Goal: Task Accomplishment & Management: Manage account settings

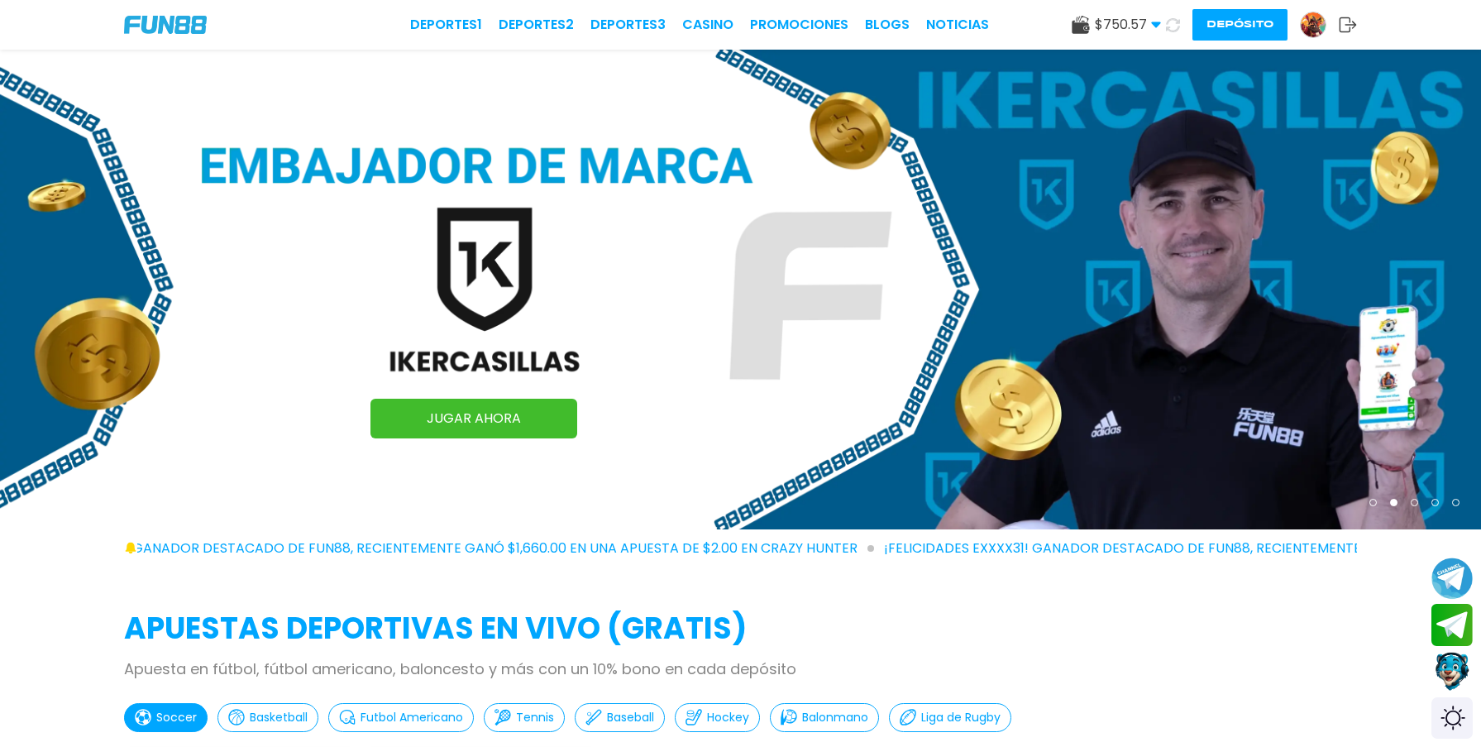
click at [1351, 24] on use at bounding box center [1348, 24] width 17 height 15
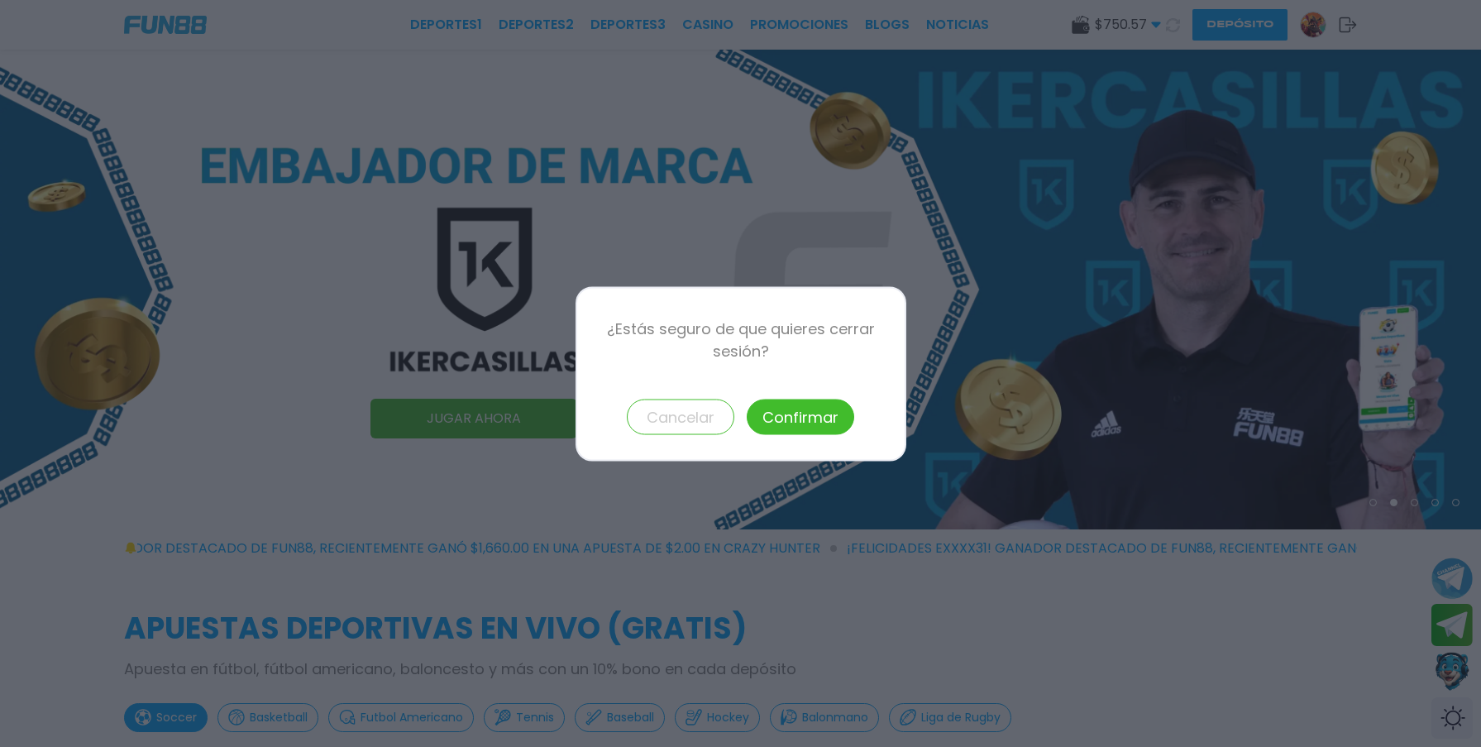
click at [839, 409] on button "Confirmar" at bounding box center [801, 417] width 108 height 36
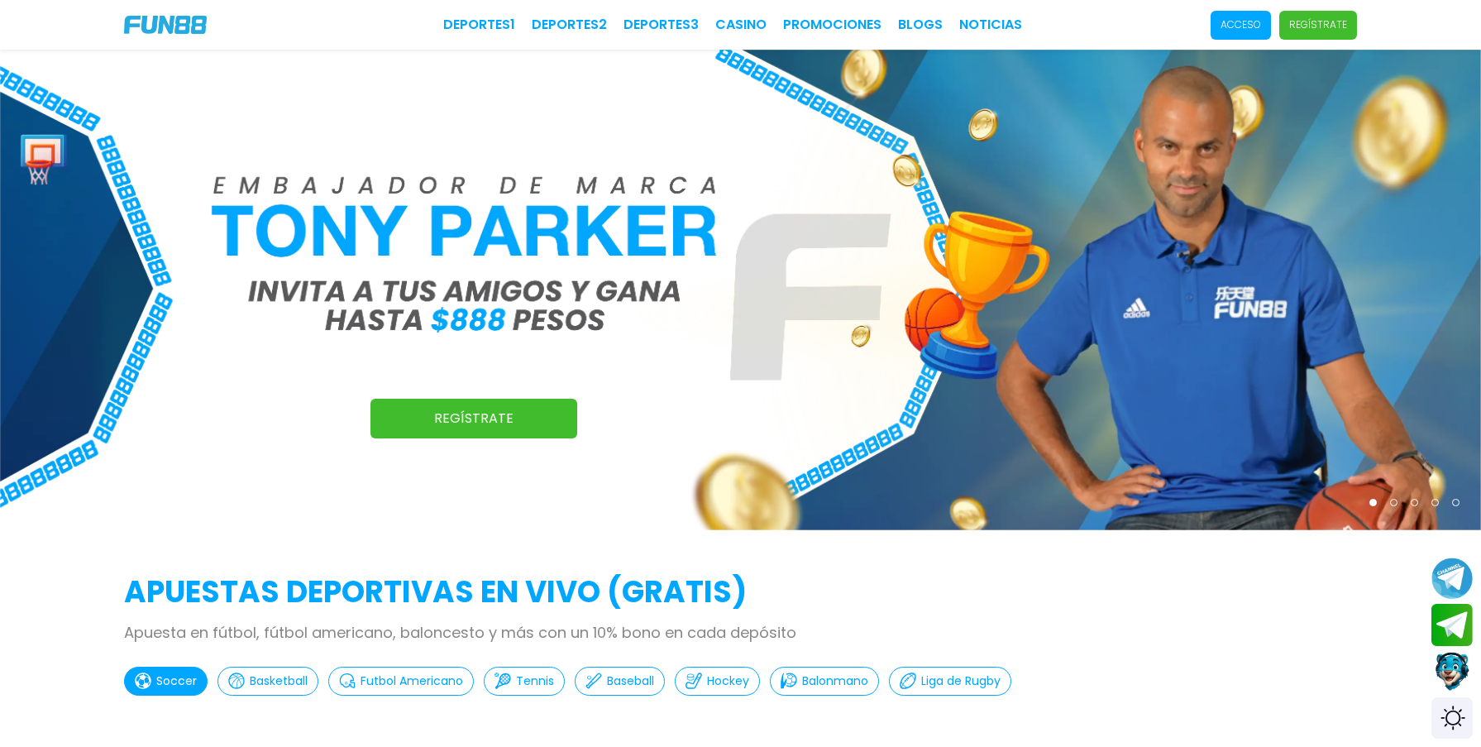
click at [1235, 23] on p "Acceso" at bounding box center [1241, 24] width 41 height 15
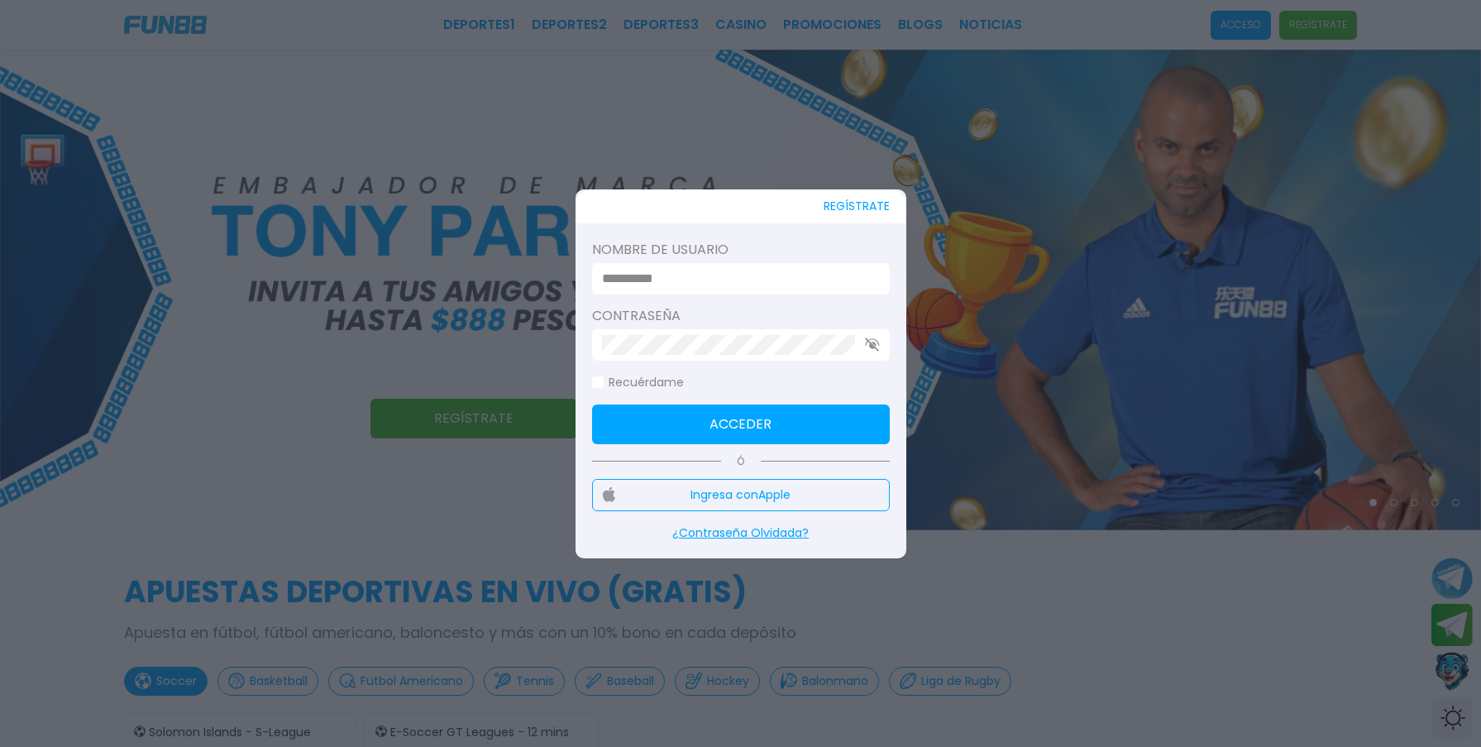
click at [681, 257] on label "Nombre de usuario" at bounding box center [741, 250] width 298 height 20
click at [681, 275] on input at bounding box center [736, 279] width 268 height 20
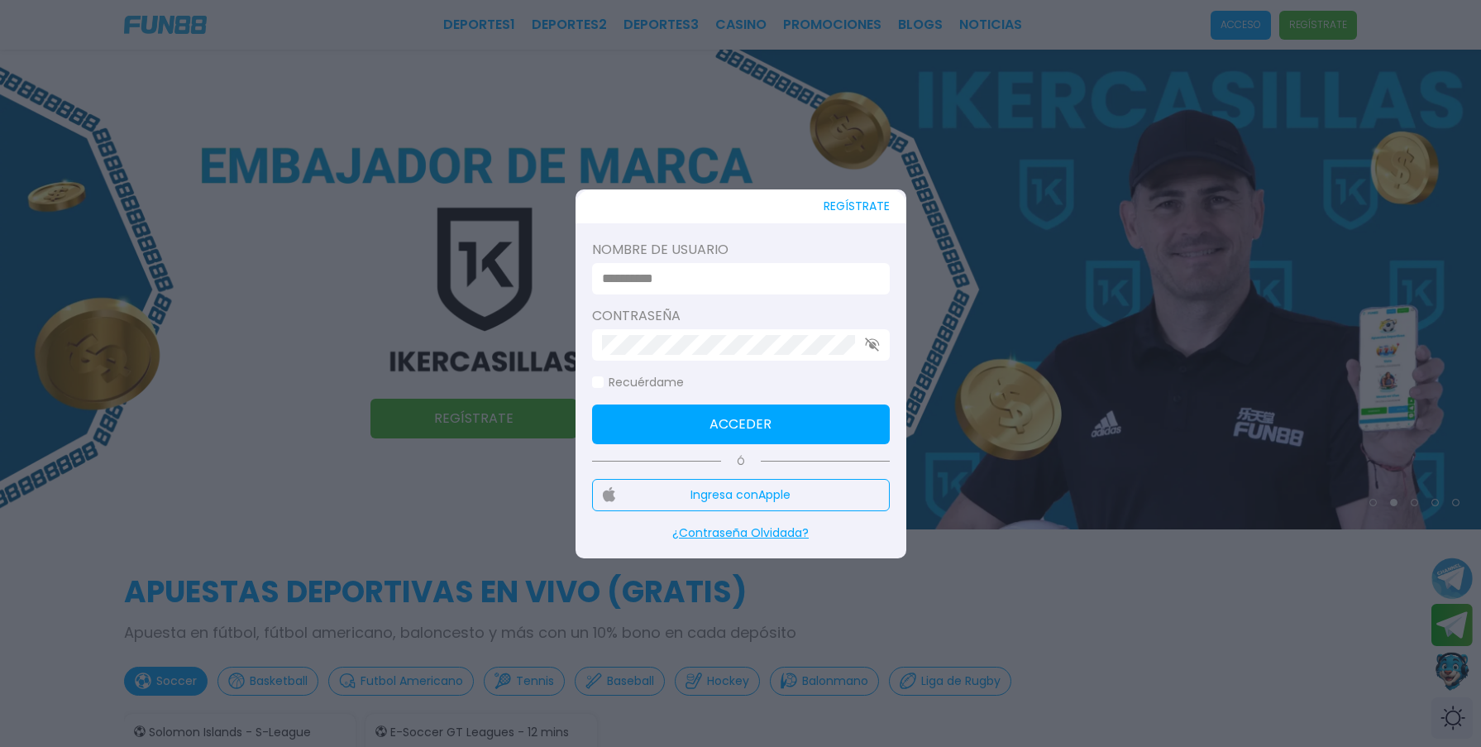
paste input "*********"
type input "*********"
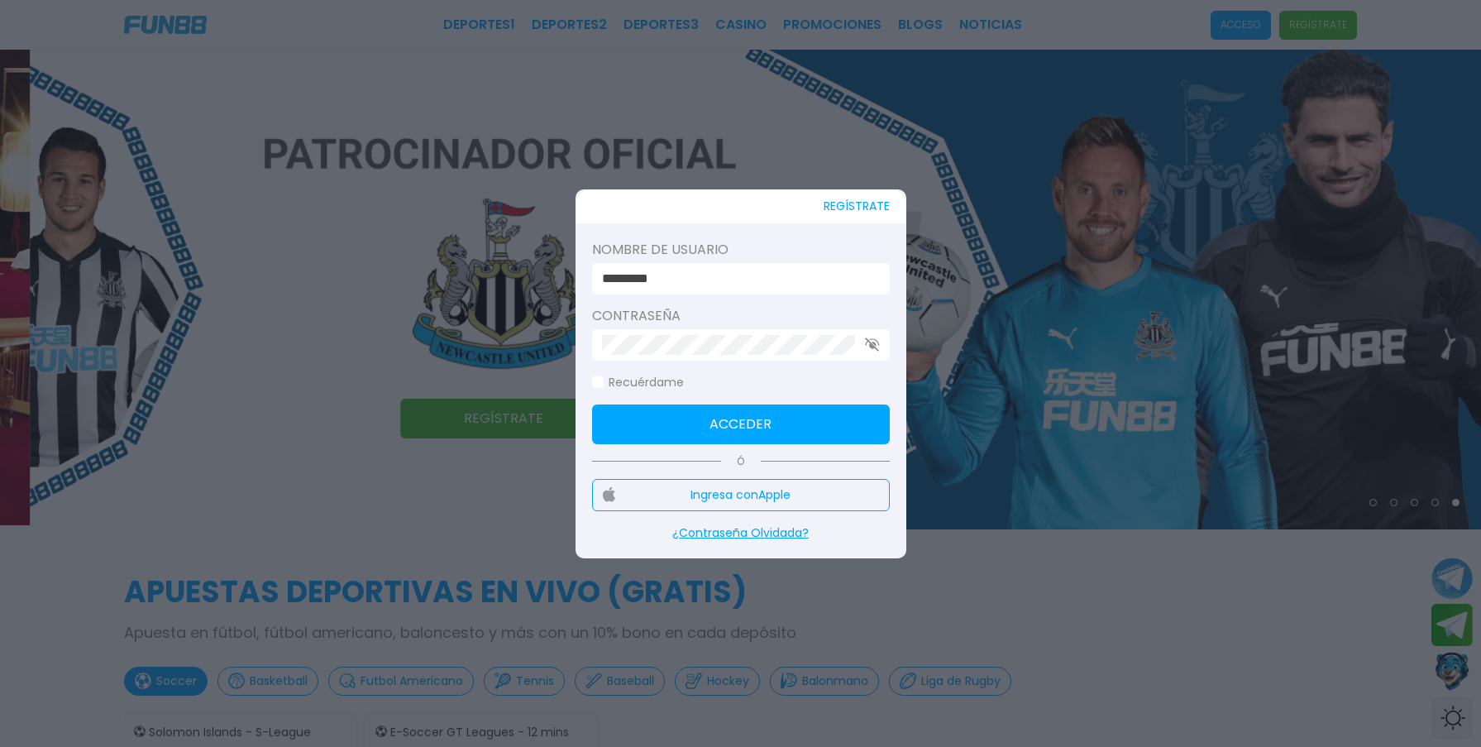
click button "Acceder" at bounding box center [741, 424] width 298 height 40
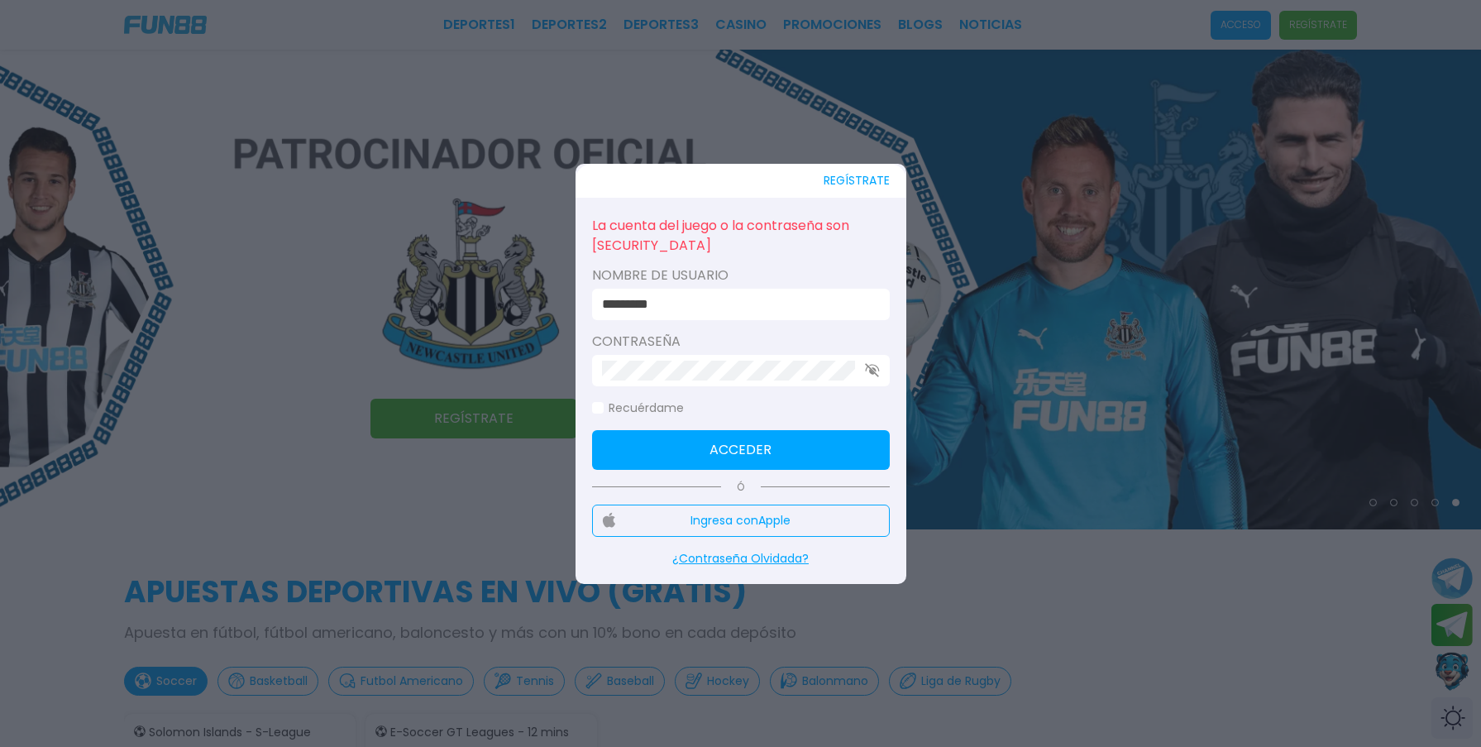
click at [697, 236] on p "La cuenta del juego o la contraseña son incorrectas!" at bounding box center [741, 235] width 298 height 43
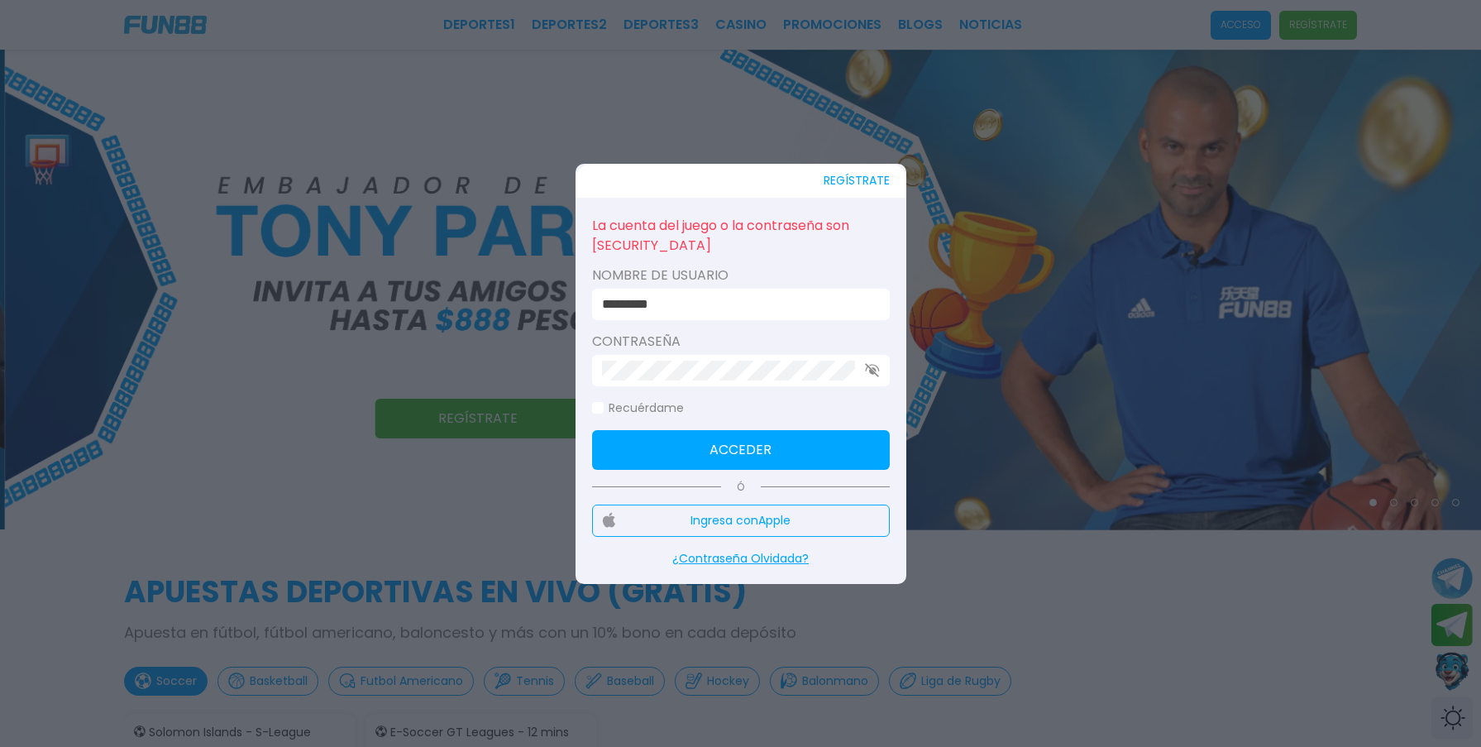
click at [870, 366] on icon "button" at bounding box center [872, 370] width 15 height 14
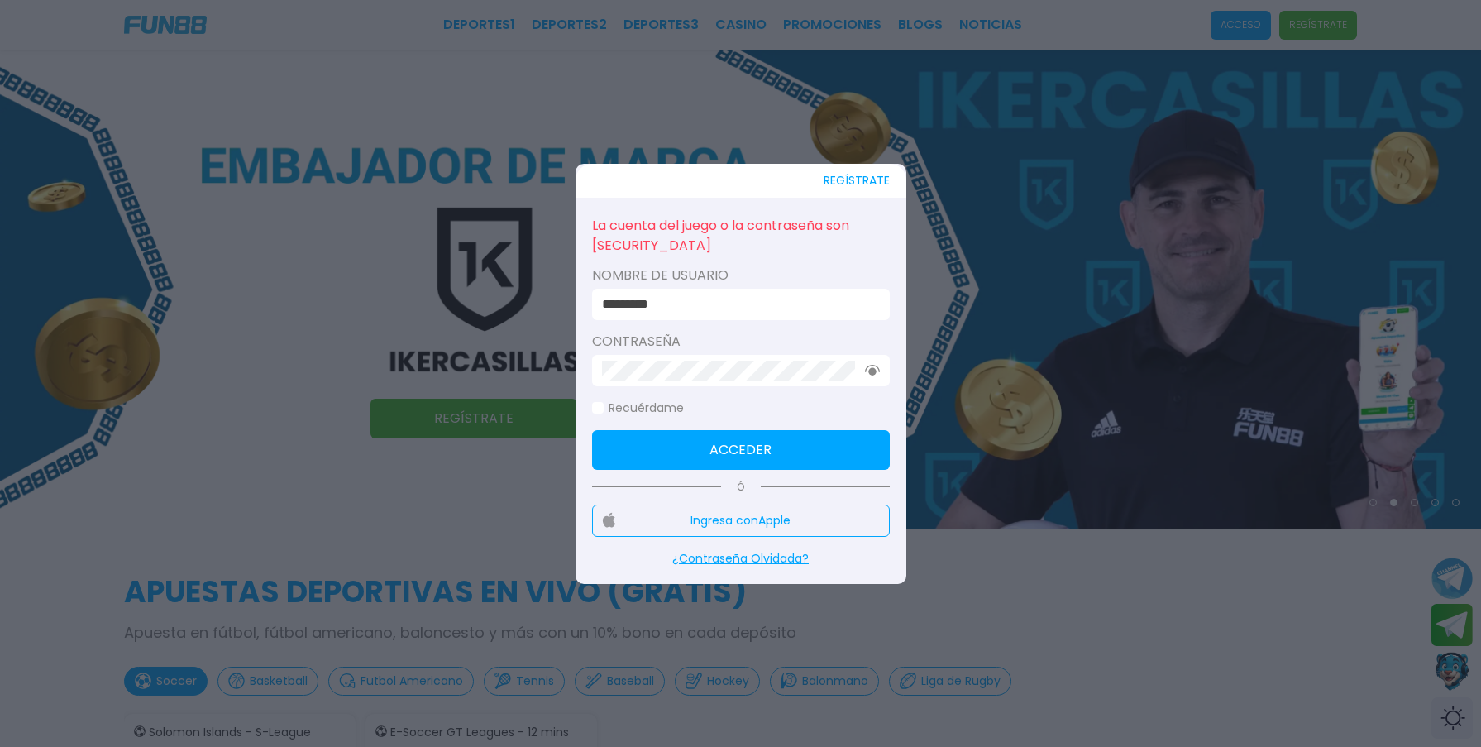
click at [758, 450] on button "Acceder" at bounding box center [741, 450] width 298 height 40
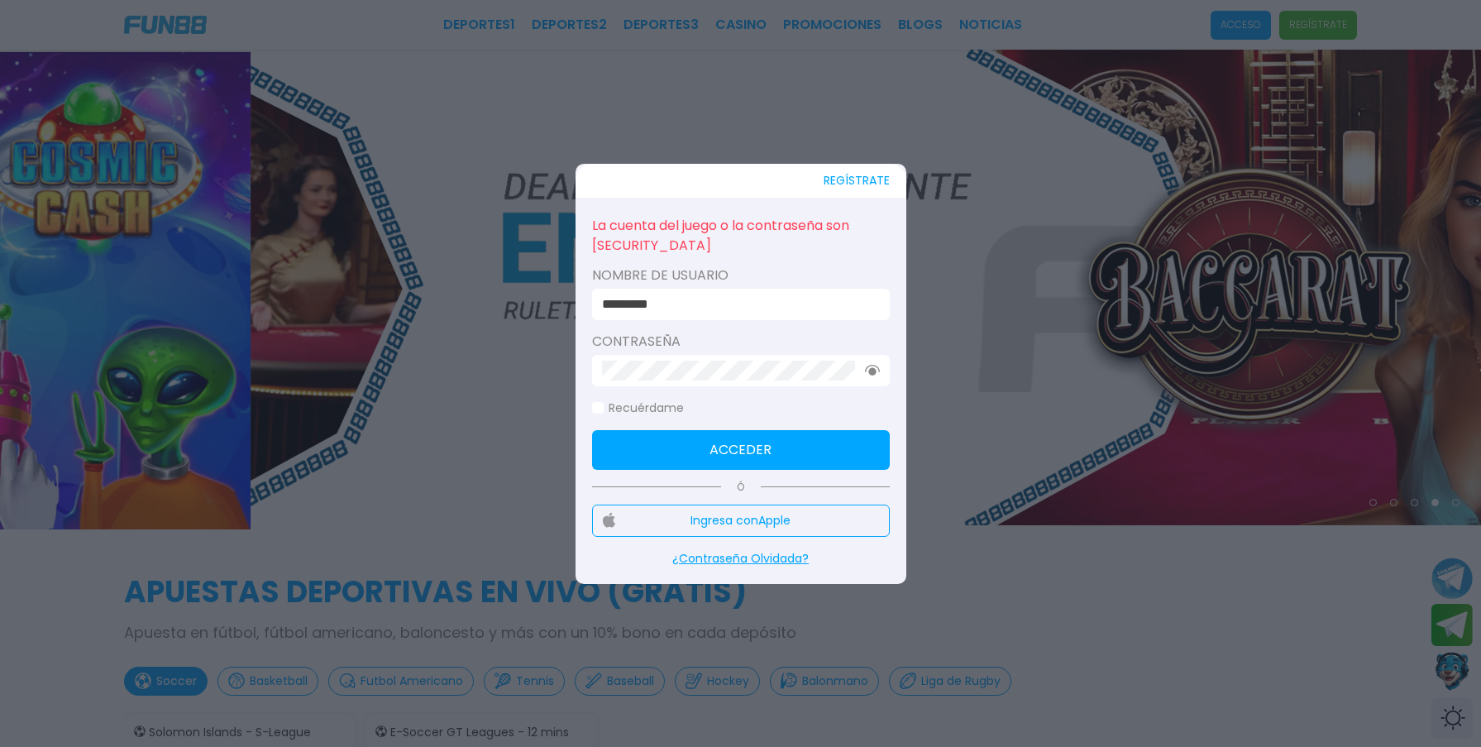
click at [733, 450] on button "Acceder" at bounding box center [741, 450] width 298 height 40
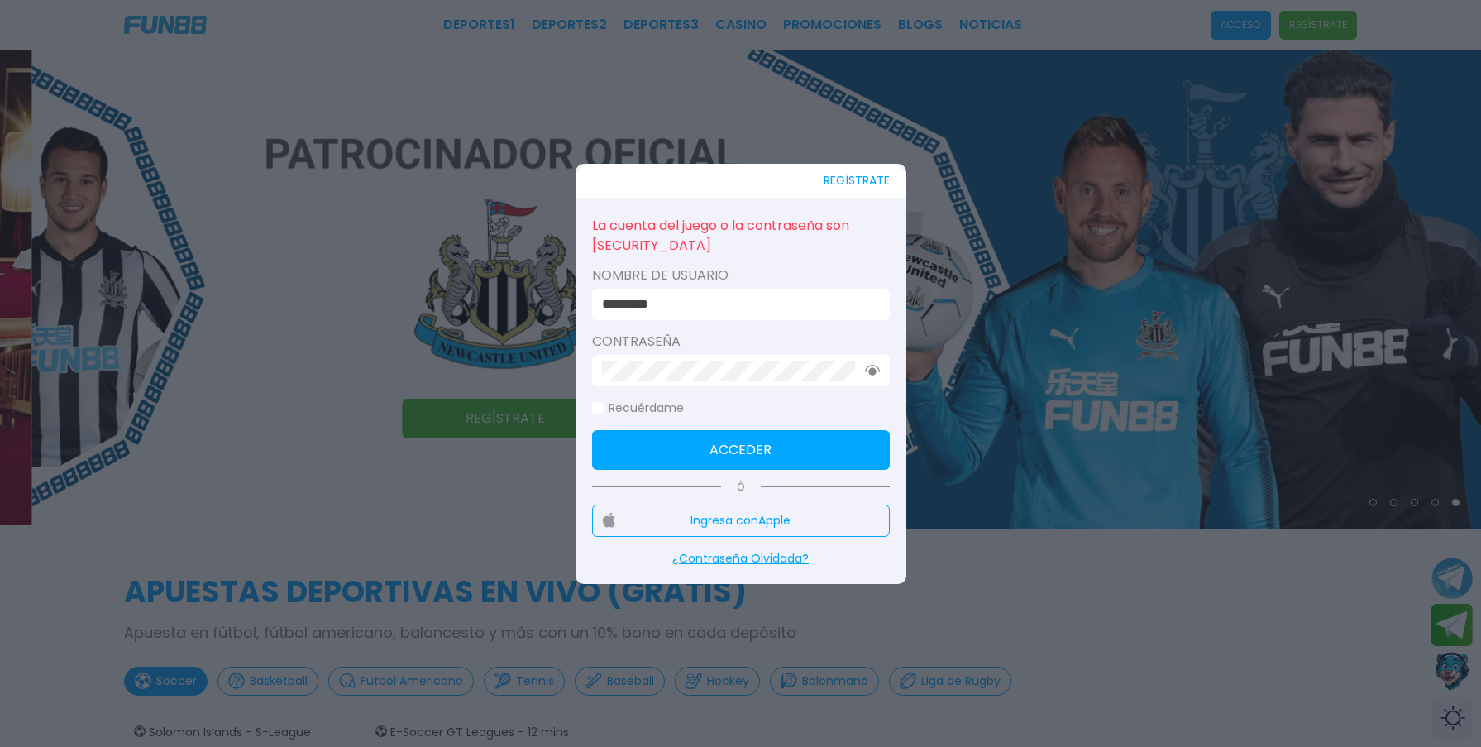
click at [708, 452] on button "Acceder" at bounding box center [741, 450] width 298 height 40
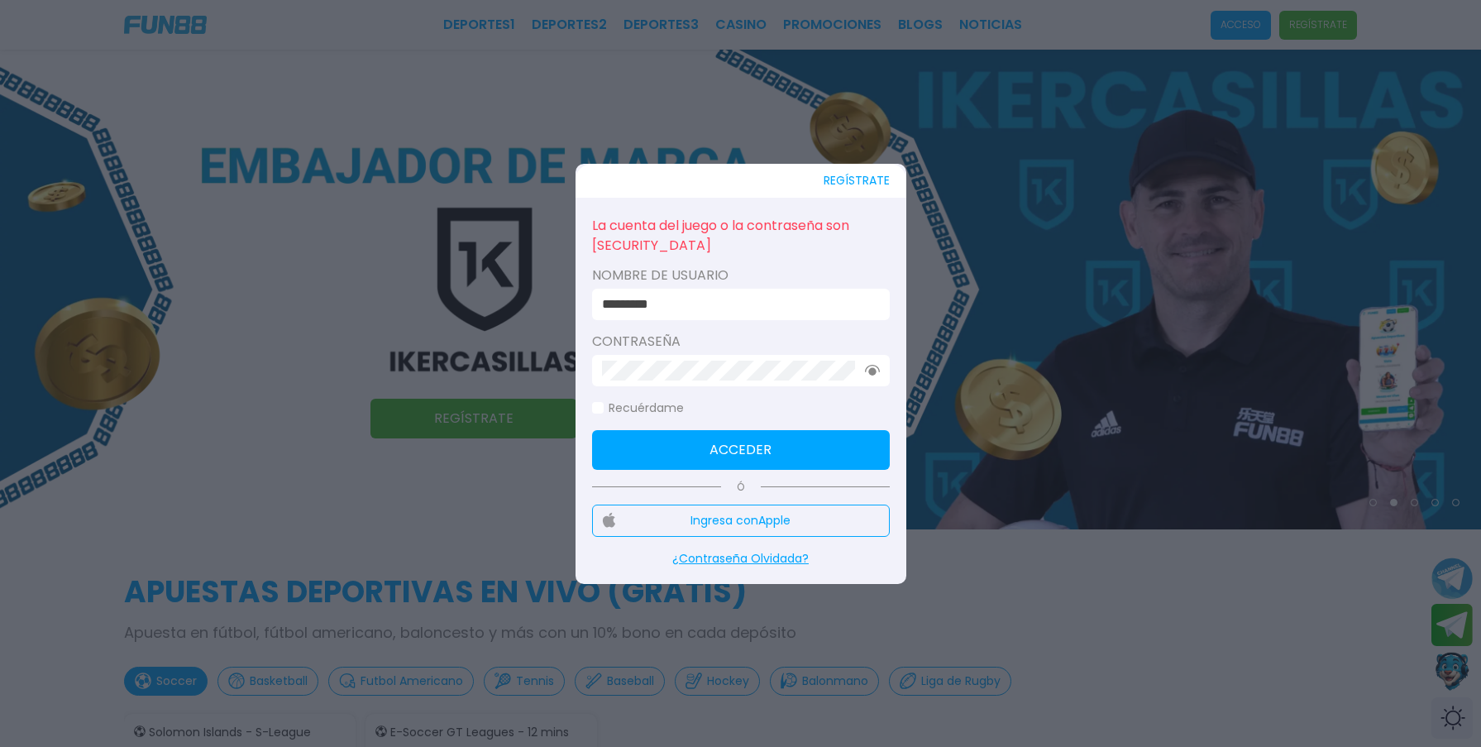
click at [729, 447] on button "Acceder" at bounding box center [741, 450] width 298 height 40
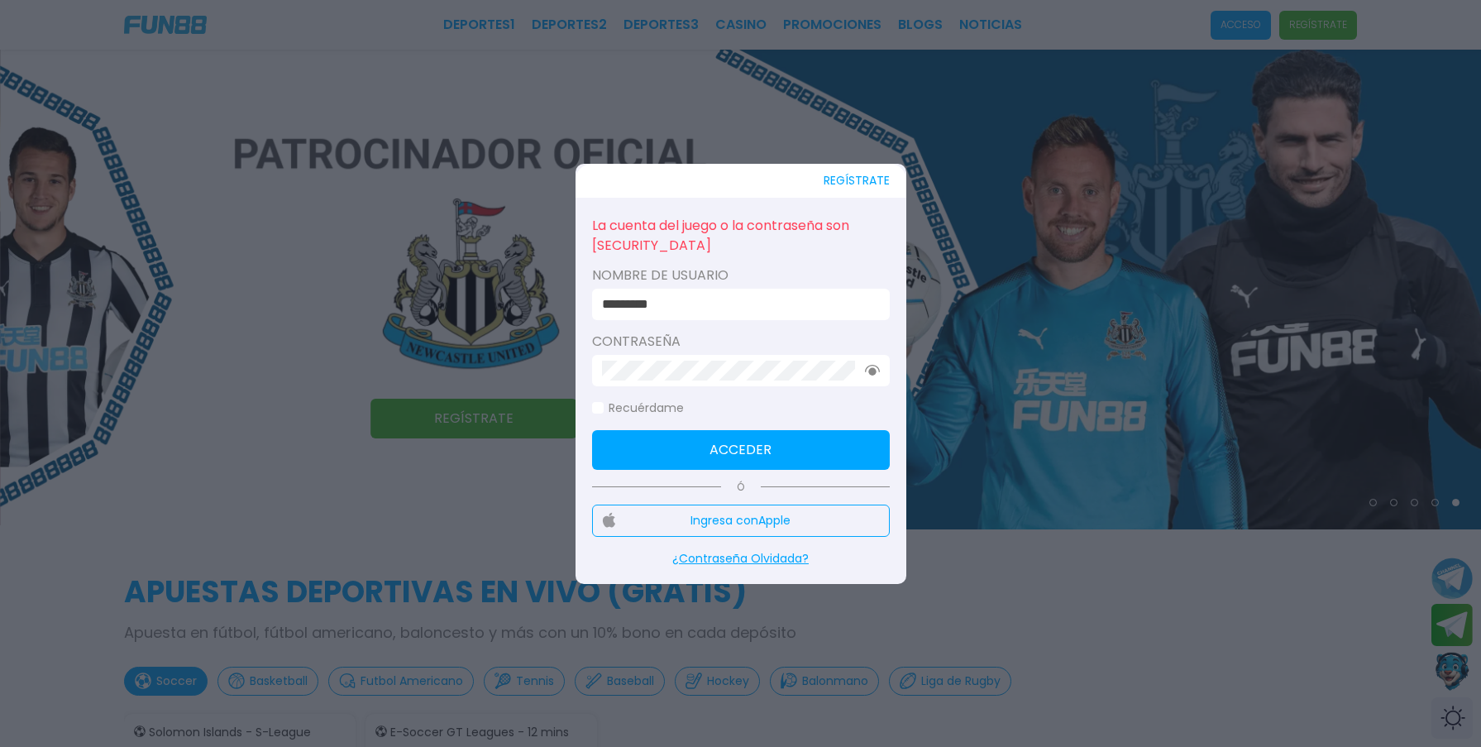
click at [757, 453] on button "Acceder" at bounding box center [741, 450] width 298 height 40
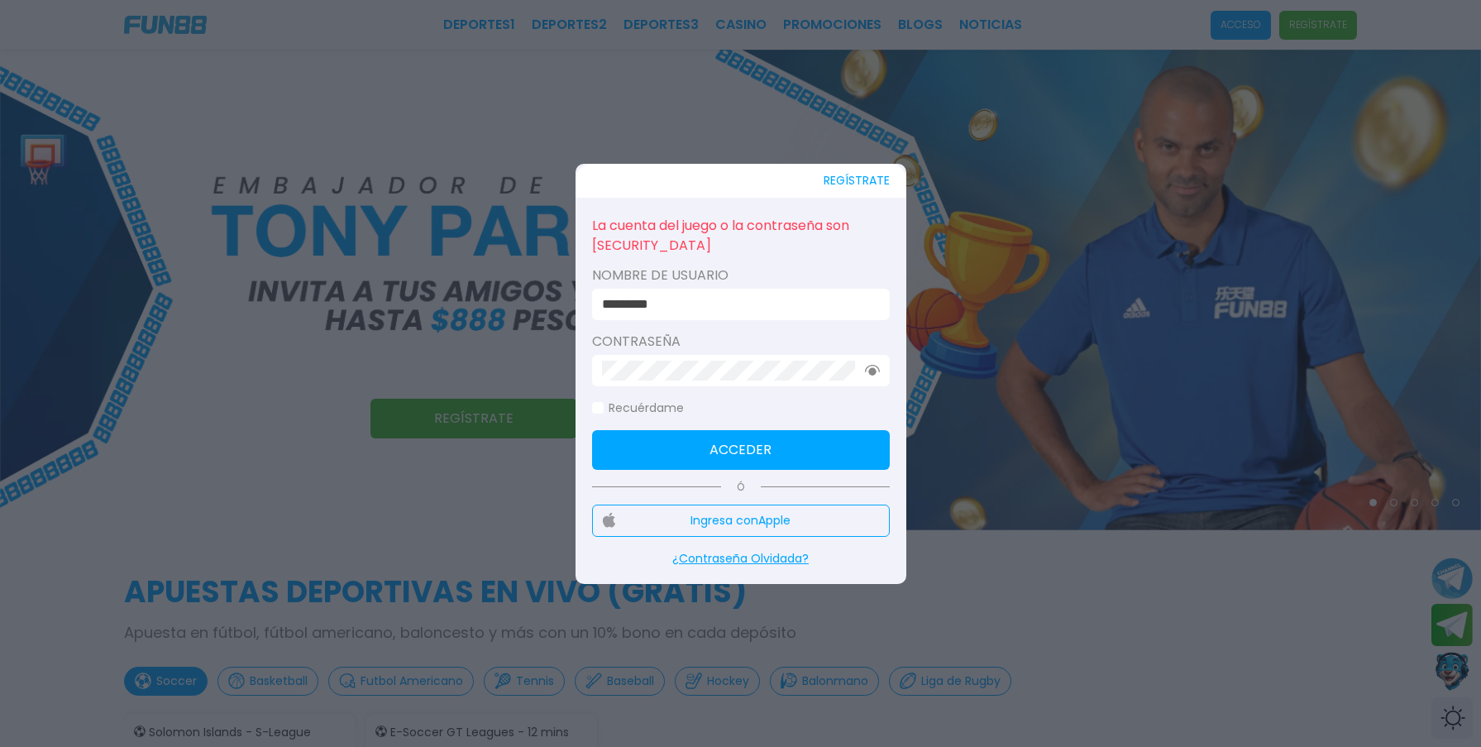
click at [719, 440] on button "Acceder" at bounding box center [741, 450] width 298 height 40
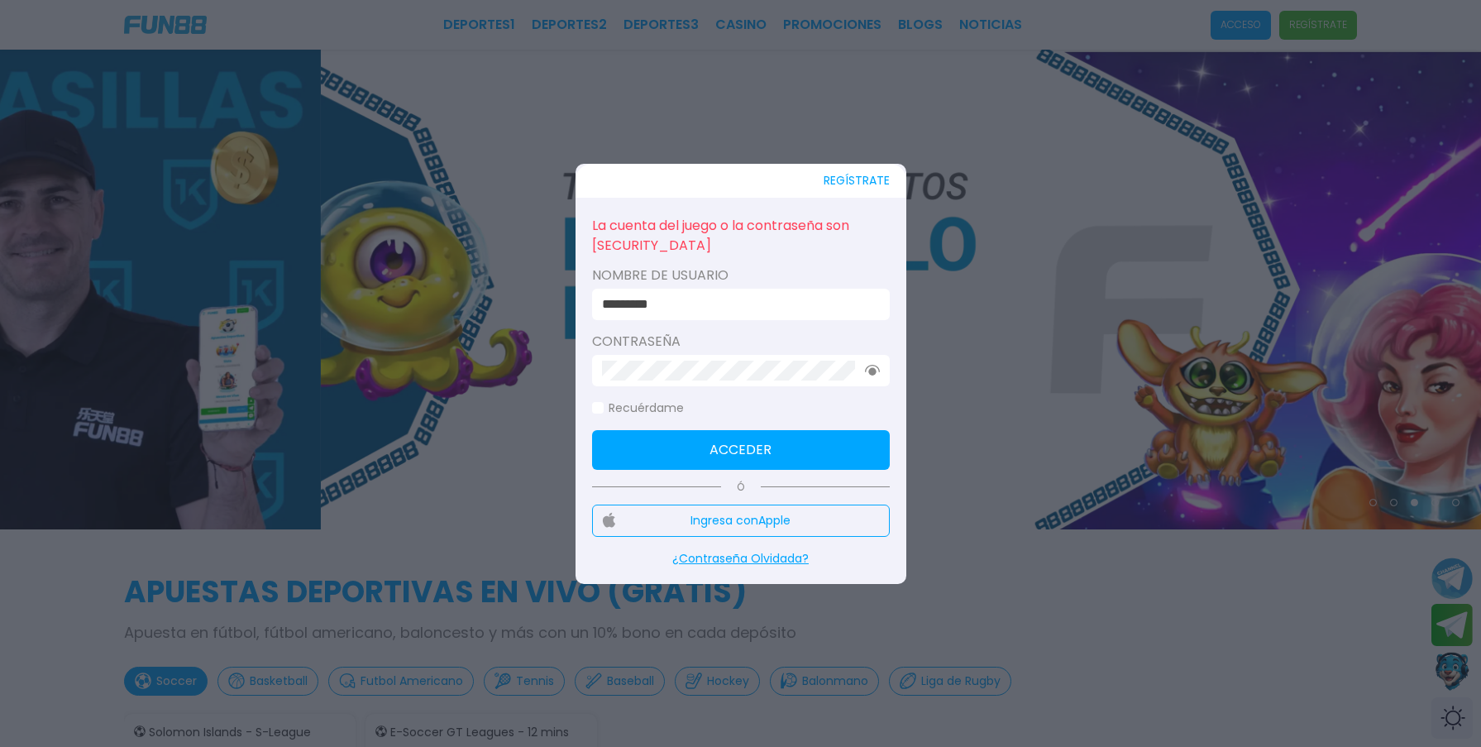
click at [755, 450] on button "Acceder" at bounding box center [741, 450] width 298 height 40
